Goal: Information Seeking & Learning: Check status

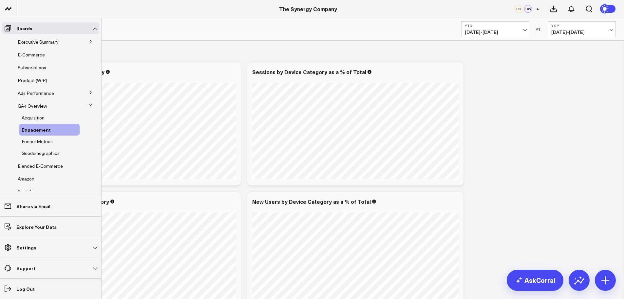
click at [90, 42] on icon at bounding box center [91, 41] width 2 height 3
click at [38, 53] on span "Ship Date" at bounding box center [32, 53] width 21 height 6
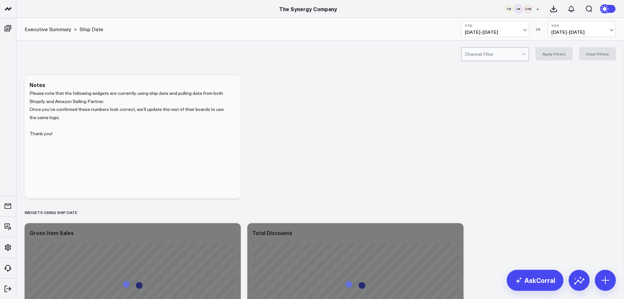
click at [491, 32] on span "01/01/25 - 09/23/25" at bounding box center [495, 32] width 61 height 5
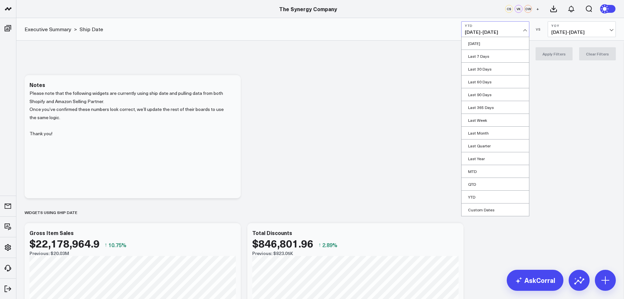
click at [484, 70] on link "Last 30 Days" at bounding box center [496, 69] width 68 height 12
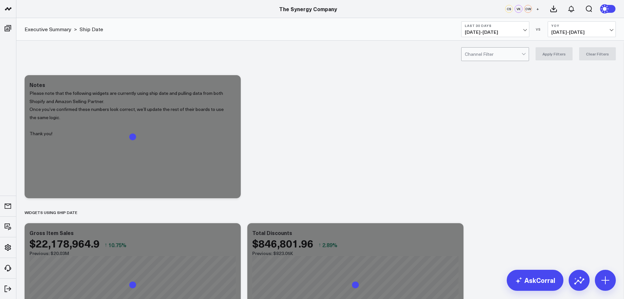
click at [490, 51] on div at bounding box center [493, 54] width 57 height 13
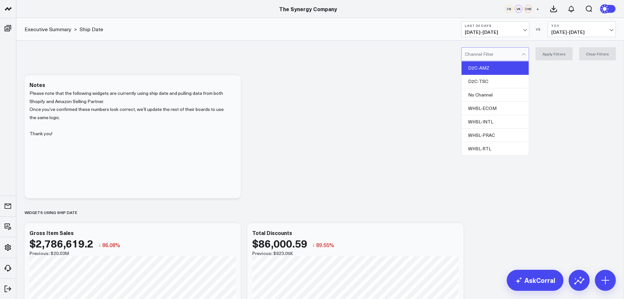
click at [486, 69] on div "D2C-AMZ" at bounding box center [495, 67] width 67 height 13
click at [561, 53] on button "Apply Filters" at bounding box center [554, 53] width 37 height 13
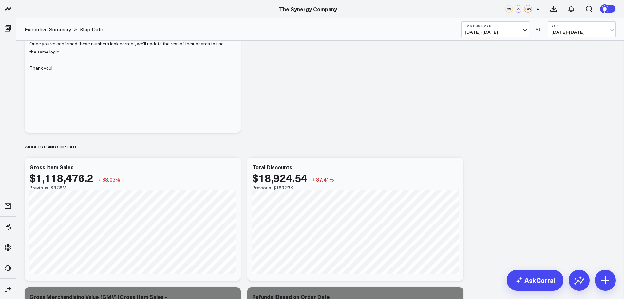
scroll to position [131, 0]
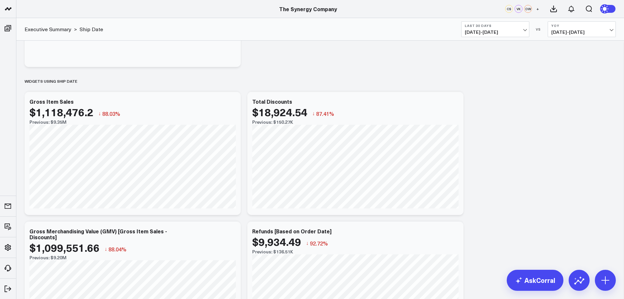
click at [568, 31] on span "01/01/24 - 09/23/24" at bounding box center [582, 32] width 61 height 5
click at [560, 80] on link "No Comparison" at bounding box center [582, 81] width 68 height 12
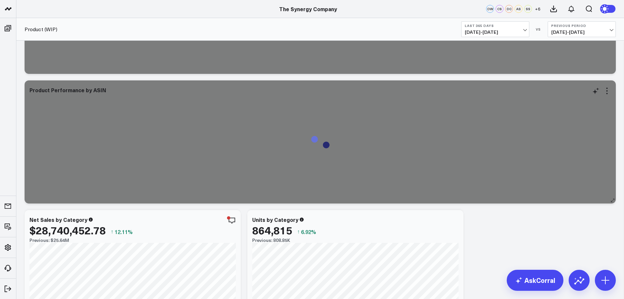
scroll to position [24, 0]
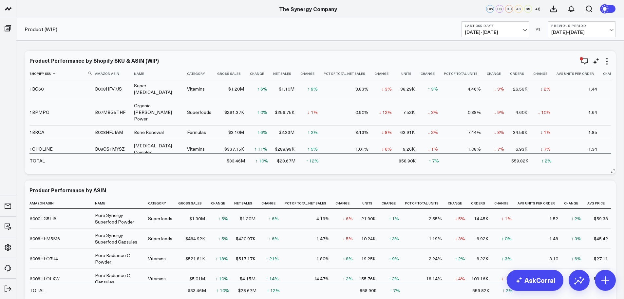
click at [89, 73] on use at bounding box center [90, 72] width 3 height 3
click at [68, 75] on input at bounding box center [62, 72] width 64 height 11
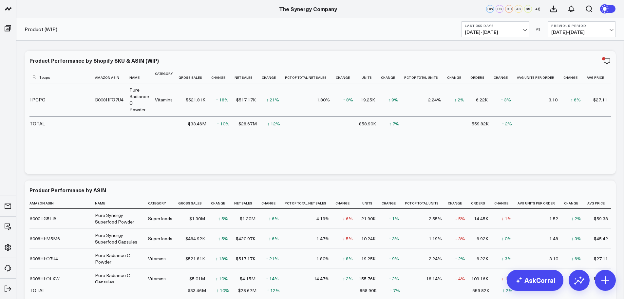
type input "1pcpo"
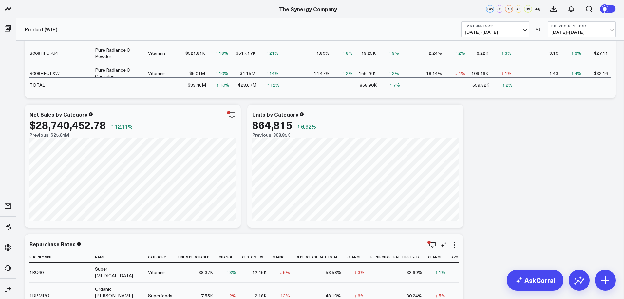
scroll to position [361, 0]
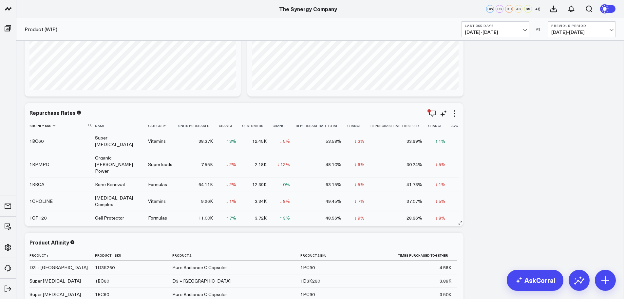
click at [89, 126] on icon at bounding box center [90, 125] width 3 height 3
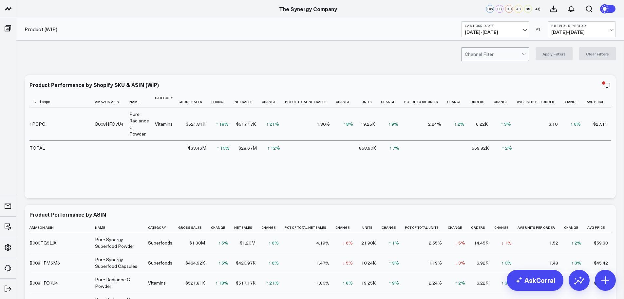
click at [498, 53] on div at bounding box center [493, 54] width 57 height 13
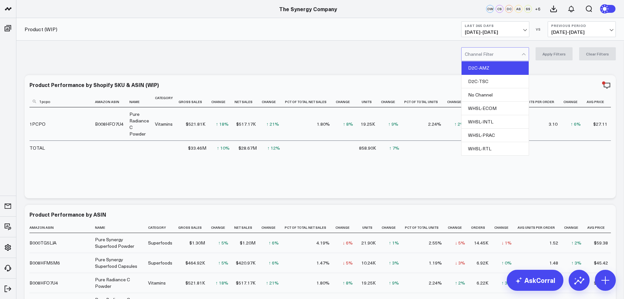
click at [487, 68] on div "D2C-AMZ" at bounding box center [495, 67] width 67 height 13
click at [556, 51] on button "Apply Filters" at bounding box center [554, 53] width 37 height 13
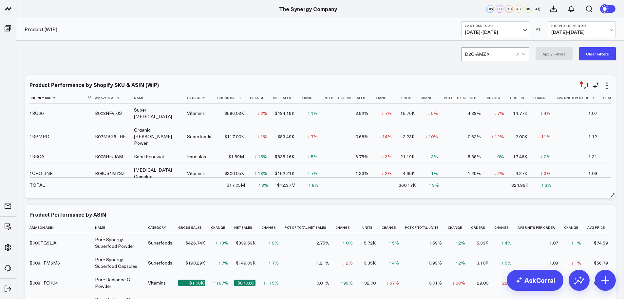
click at [89, 97] on use at bounding box center [90, 97] width 3 height 3
click at [76, 100] on input at bounding box center [62, 96] width 64 height 11
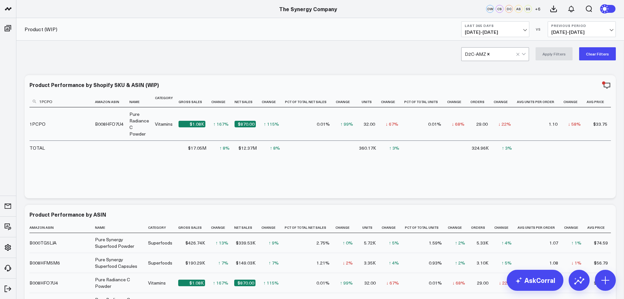
type input "1PCPO"
